Goal: Check status

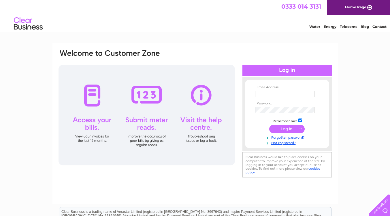
type input "gngpropertyltd@gmail.com"
click at [285, 129] on input "submit" at bounding box center [286, 129] width 35 height 8
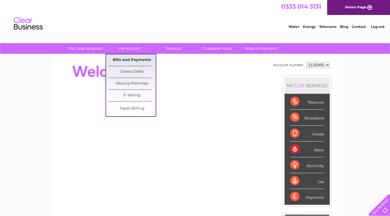
click at [133, 59] on link "Bills and Payments" at bounding box center [132, 60] width 48 height 12
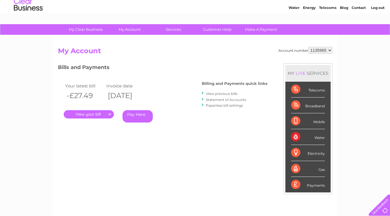
scroll to position [29, 0]
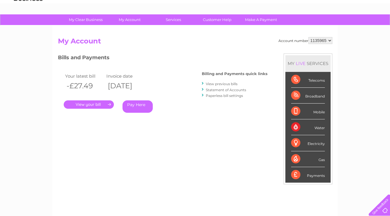
click at [220, 89] on link "Statement of Accounts" at bounding box center [226, 90] width 40 height 4
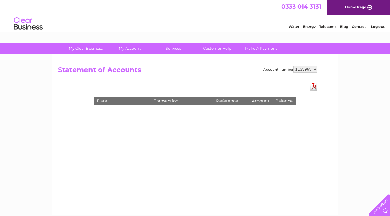
click at [301, 69] on select "1135965 1145260 3024382" at bounding box center [305, 69] width 24 height 7
click at [256, 82] on div "Account number 1135965 1145260 3024382 Statement of Accounts Download Pdf Date …" at bounding box center [194, 134] width 285 height 161
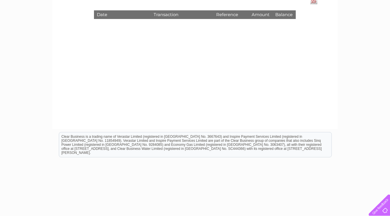
scroll to position [29, 0]
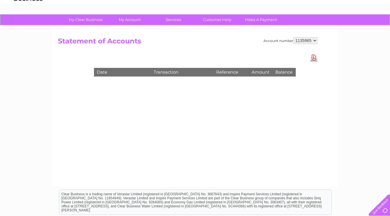
click at [308, 39] on select "1135965 1145260 3024382" at bounding box center [305, 40] width 24 height 7
select select "1145260"
click at [293, 37] on select "1135965 1145260 3024382" at bounding box center [305, 40] width 24 height 7
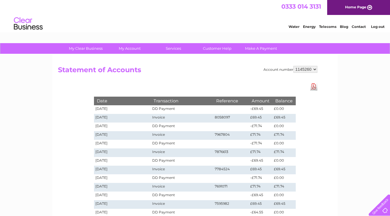
click at [302, 69] on select "1135965 1145260 3024382" at bounding box center [305, 69] width 24 height 7
select select "3024382"
click at [293, 66] on select "1135965 1145260 3024382" at bounding box center [305, 69] width 24 height 7
click at [306, 67] on select "1135965 1145260 3024382" at bounding box center [305, 69] width 24 height 7
click at [256, 81] on div "Account number 1135965 1145260 3024382 Statement of Accounts Download Pdf Date …" at bounding box center [194, 173] width 285 height 239
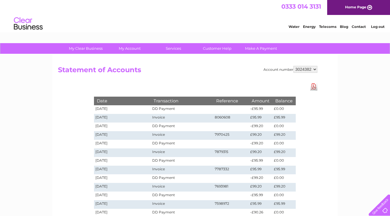
click at [302, 69] on select "1135965 1145260 3024382" at bounding box center [305, 69] width 24 height 7
